Goal: Find contact information: Find contact information

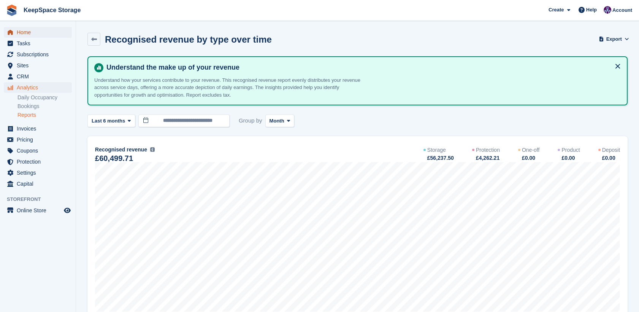
click at [26, 31] on span "Home" at bounding box center [40, 32] width 46 height 11
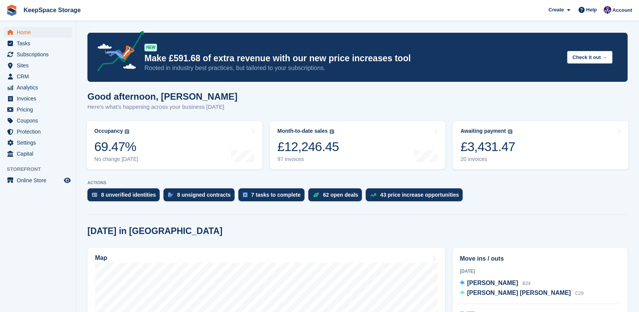
scroll to position [41, 0]
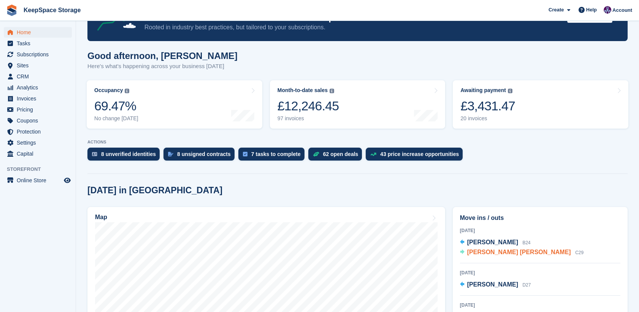
click at [510, 256] on div "Nicola Wendy hawley C29" at bounding box center [525, 252] width 116 height 10
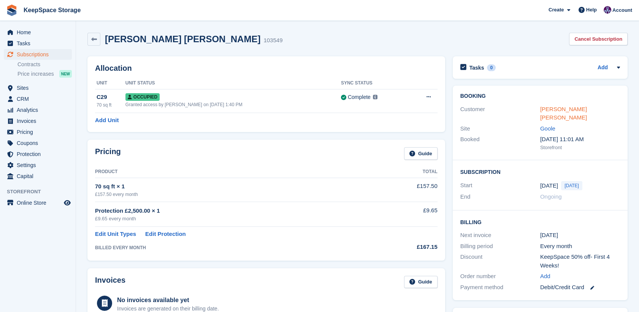
click at [565, 108] on link "Nicola Wendy hawley" at bounding box center [563, 113] width 47 height 15
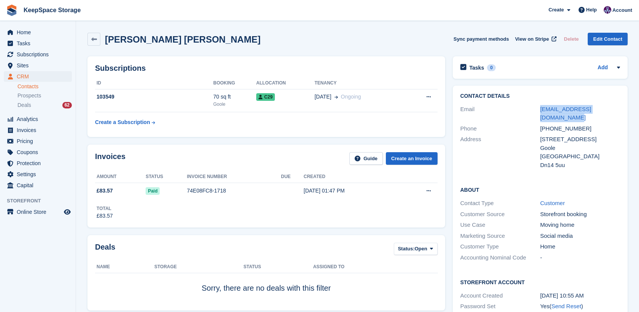
drag, startPoint x: 622, startPoint y: 113, endPoint x: 535, endPoint y: 105, distance: 87.0
click at [535, 105] on div "Contact Details Email nicolahawley896@outlook.com Phone +447521347784 Address 4…" at bounding box center [540, 132] width 175 height 92
copy div "nicolahawley896@outlook.com"
click at [94, 42] on link at bounding box center [93, 39] width 13 height 13
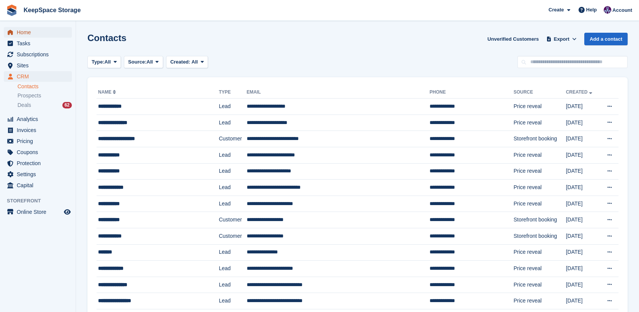
click at [28, 32] on span "Home" at bounding box center [40, 32] width 46 height 11
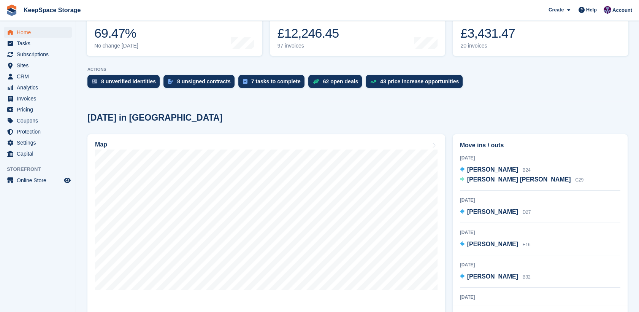
scroll to position [114, 0]
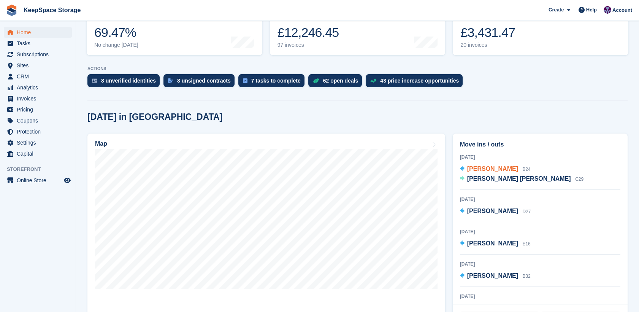
click at [486, 169] on span "Tony Hookham" at bounding box center [492, 168] width 51 height 6
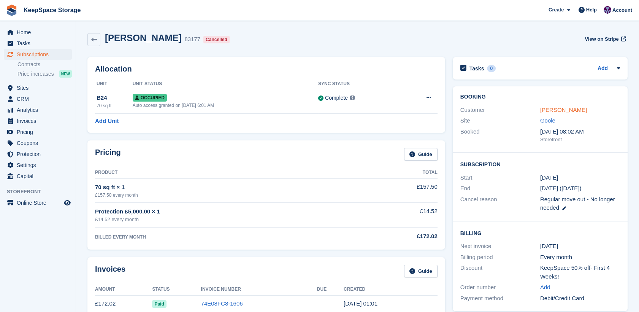
click at [559, 108] on link "[PERSON_NAME]" at bounding box center [563, 109] width 47 height 6
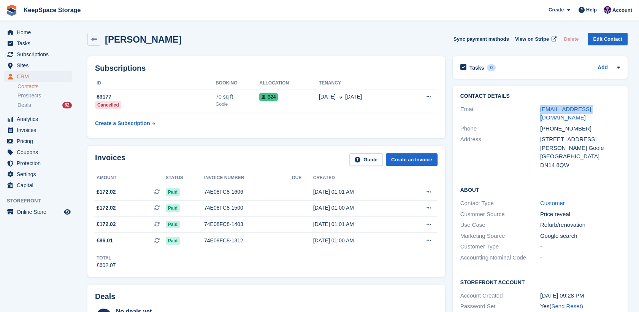
drag, startPoint x: 597, startPoint y: 108, endPoint x: 530, endPoint y: 108, distance: 67.3
click at [530, 108] on div "Email thookham@aol.com" at bounding box center [540, 113] width 160 height 19
copy div "thookham@aol.com"
click at [33, 30] on span "Home" at bounding box center [40, 32] width 46 height 11
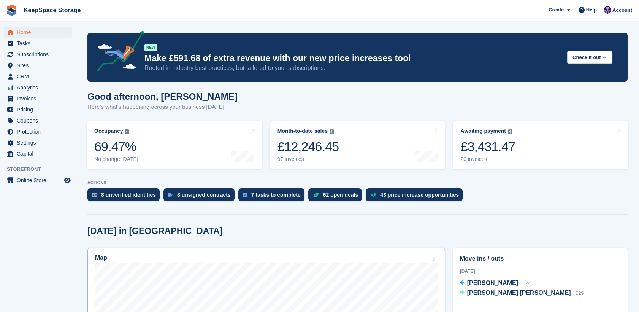
click at [306, 258] on div "Map" at bounding box center [266, 258] width 342 height 8
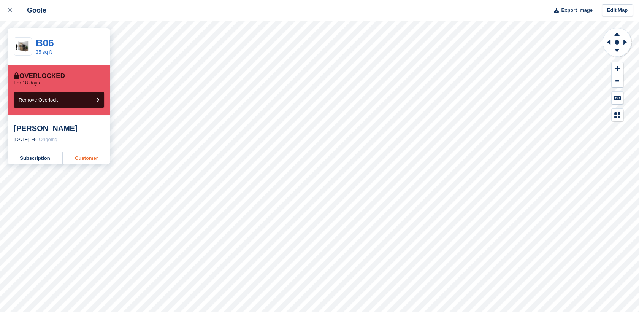
click at [97, 163] on link "Customer" at bounding box center [87, 158] width 48 height 12
